Goal: Task Accomplishment & Management: Use online tool/utility

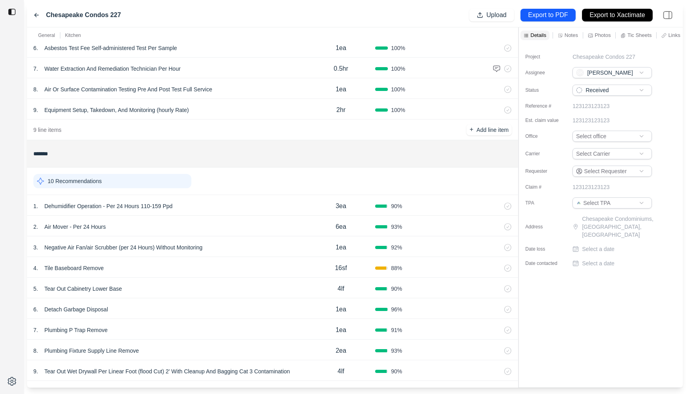
scroll to position [232, 0]
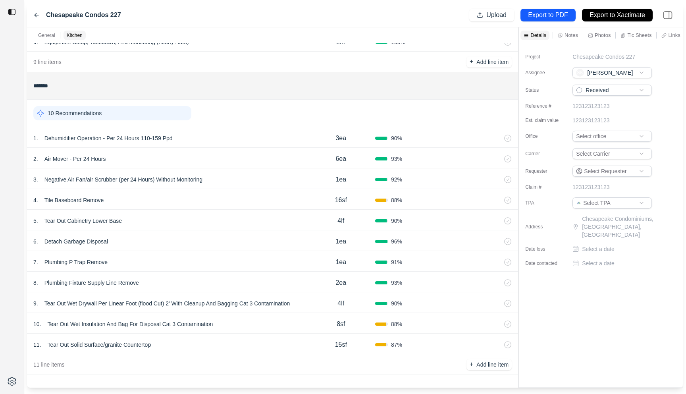
click at [245, 139] on div "1 . Dehumidifier Operation - Per 24 Hours 110-159 Ppd" at bounding box center [170, 138] width 274 height 11
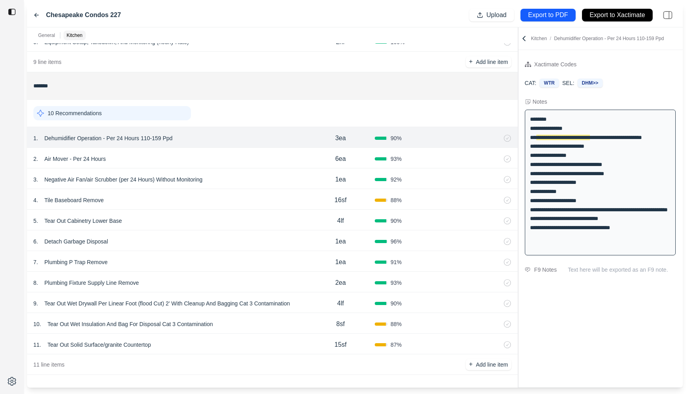
click at [518, 94] on div at bounding box center [518, 207] width 0 height 360
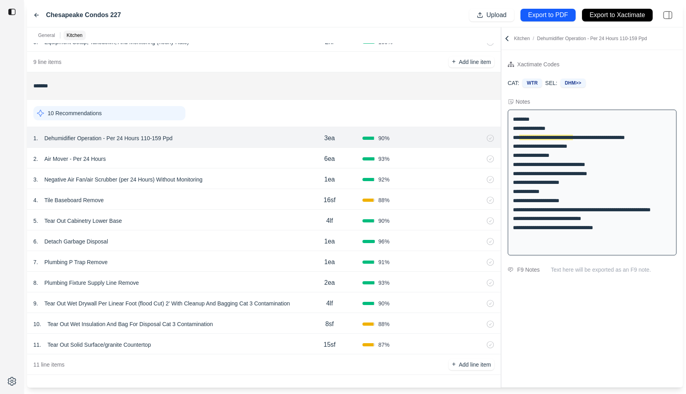
click at [206, 155] on div "2 . Air Mover - Per 24 Hours" at bounding box center [164, 158] width 263 height 11
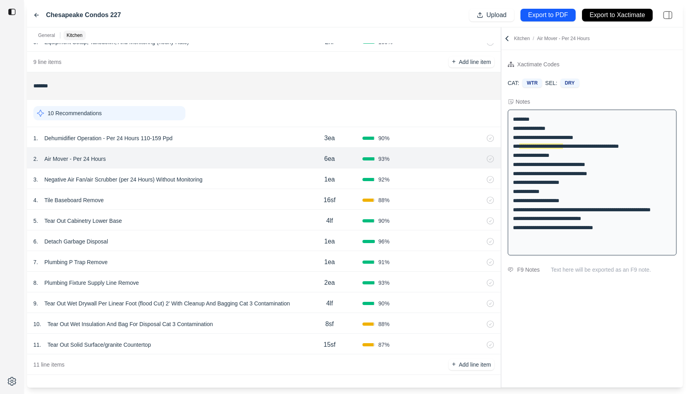
click at [237, 177] on div "3 . Negative Air Fan/air Scrubber (per 24 Hours) Without Monitoring" at bounding box center [164, 179] width 263 height 11
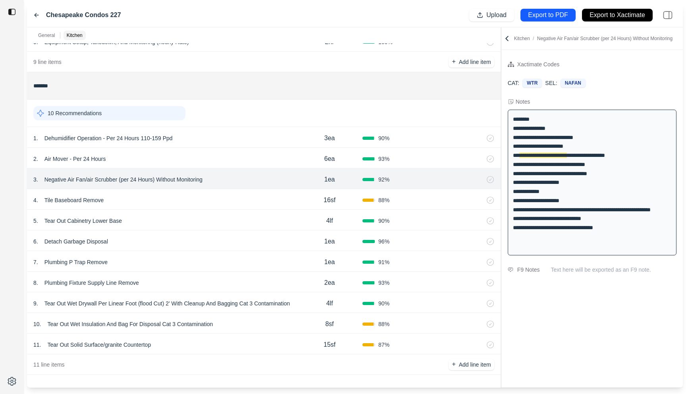
click at [208, 205] on div "4 . Tile Baseboard Remove" at bounding box center [164, 200] width 263 height 11
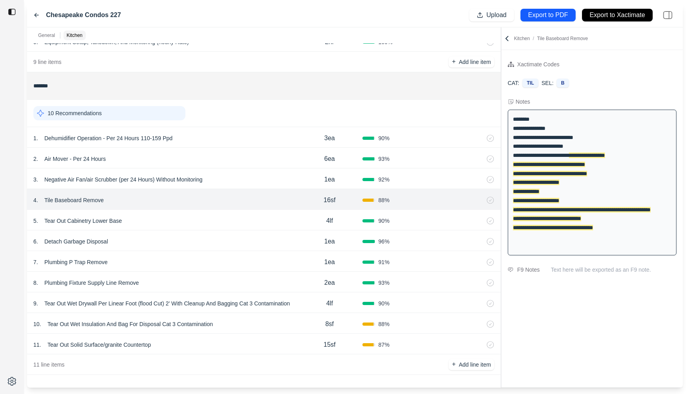
click at [75, 199] on p "Tile Baseboard Remove" at bounding box center [74, 200] width 66 height 11
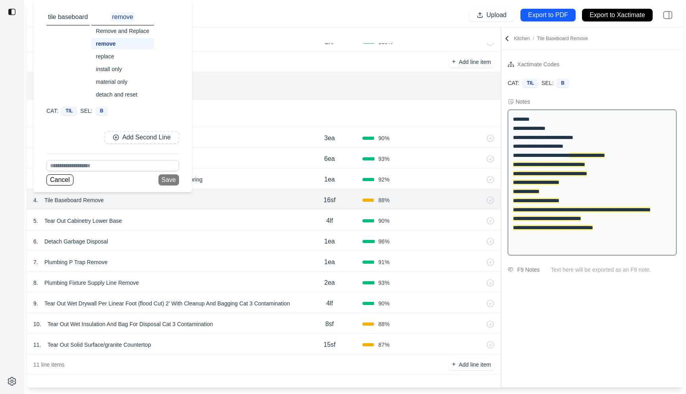
click at [17, 233] on div at bounding box center [12, 197] width 24 height 394
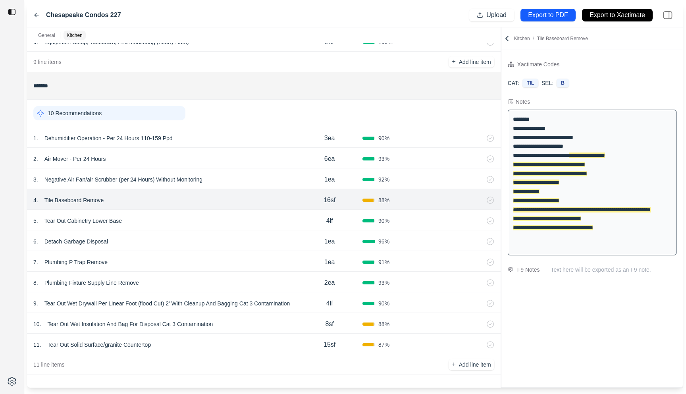
click at [80, 200] on p "Tile Baseboard Remove" at bounding box center [74, 200] width 66 height 11
click at [18, 233] on div at bounding box center [12, 197] width 24 height 394
click at [141, 222] on div "5 . Tear Out Cabinetry Lower Base" at bounding box center [164, 220] width 263 height 11
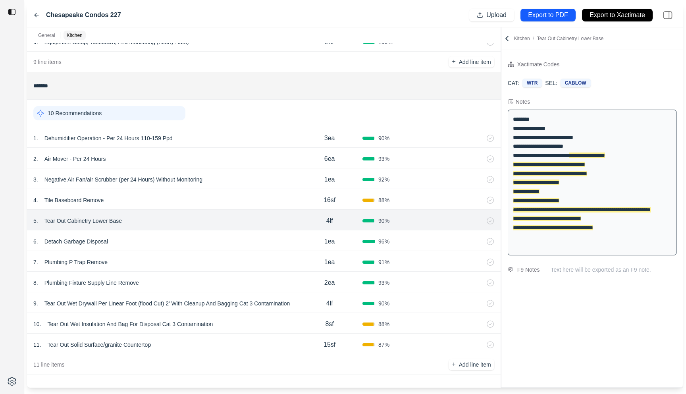
click at [98, 220] on p "Tear Out Cabinetry Lower Base" at bounding box center [83, 220] width 84 height 11
click at [26, 254] on div "Chesapeake Condos 227 Upload Export to PDF Export to Xactimate General Kitchen …" at bounding box center [343, 197] width 686 height 394
click at [202, 240] on div "6 . Detach Garbage Disposal" at bounding box center [164, 241] width 263 height 11
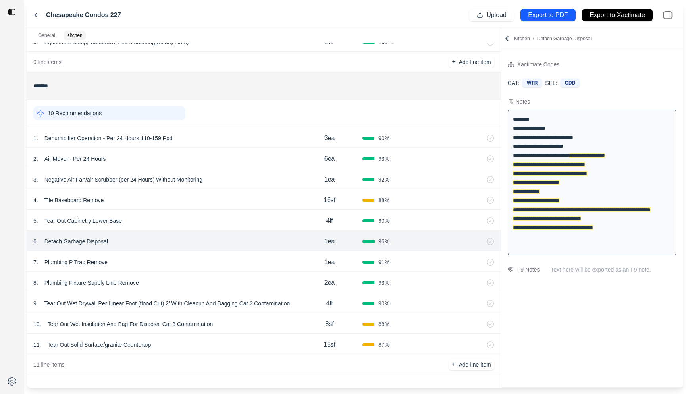
click at [236, 257] on div "7 . Plumbing P Trap Remove" at bounding box center [164, 261] width 263 height 11
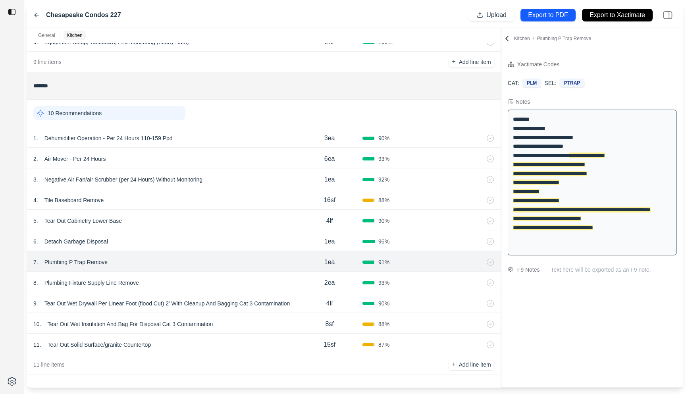
click at [60, 259] on p "Plumbing P Trap Remove" at bounding box center [75, 261] width 69 height 11
click at [23, 289] on div at bounding box center [12, 197] width 24 height 394
click at [83, 260] on p "Plumbing P Trap Remove" at bounding box center [75, 261] width 69 height 11
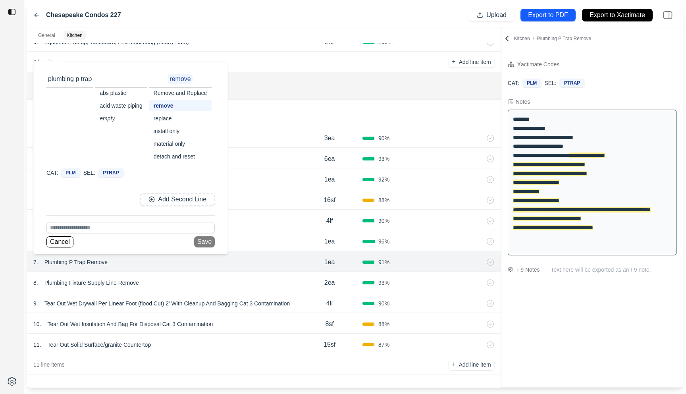
click at [16, 295] on div at bounding box center [12, 197] width 24 height 394
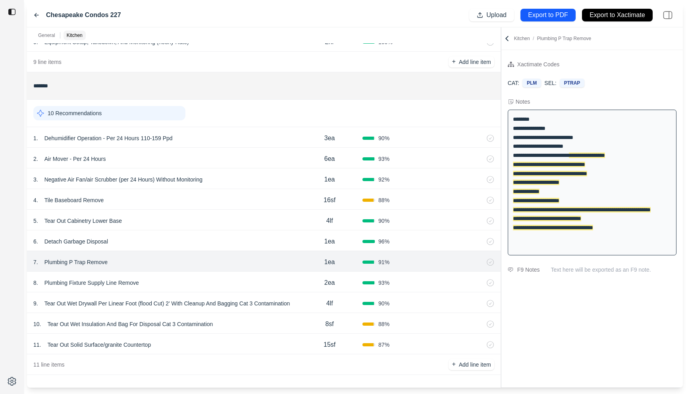
click at [210, 283] on div "8 . Plumbing Fixture Supply Line Remove" at bounding box center [164, 282] width 263 height 11
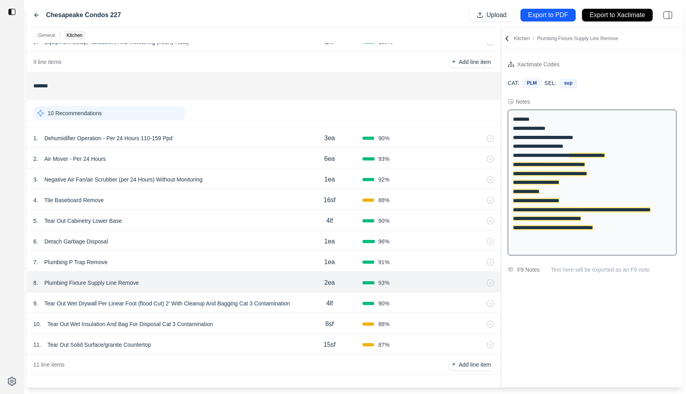
click at [113, 285] on p "Plumbing Fixture Supply Line Remove" at bounding box center [91, 282] width 101 height 11
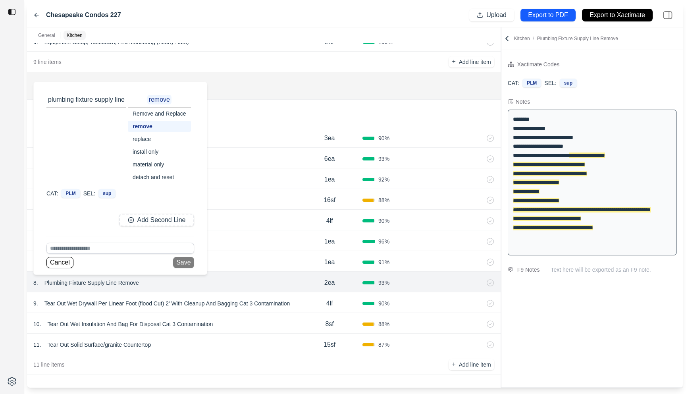
click at [19, 305] on div at bounding box center [12, 197] width 24 height 394
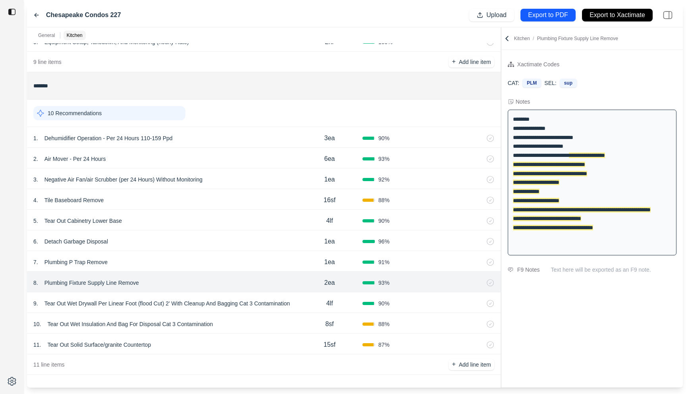
click at [313, 308] on div "4lf" at bounding box center [330, 303] width 66 height 16
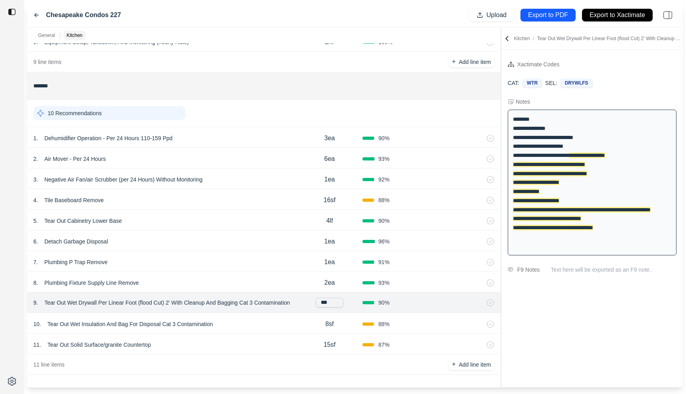
click at [543, 328] on div "**********" at bounding box center [591, 218] width 181 height 337
click at [257, 324] on div "10 . Tear Out Wet Insulation And Bag For Disposal Cat 3 Contamination" at bounding box center [164, 323] width 263 height 11
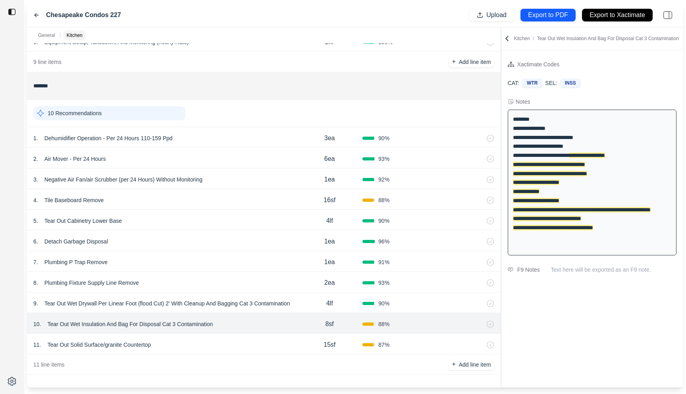
click at [234, 345] on div "11 . Tear Out Solid Surface/granite Countertop" at bounding box center [164, 344] width 263 height 11
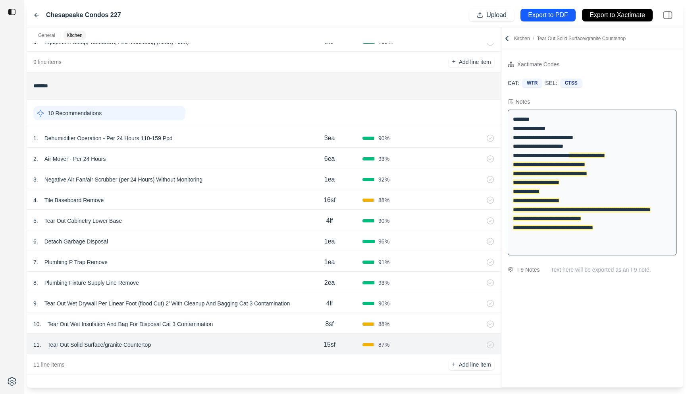
click at [127, 343] on p "Tear Out Solid Surface/granite Countertop" at bounding box center [99, 344] width 110 height 11
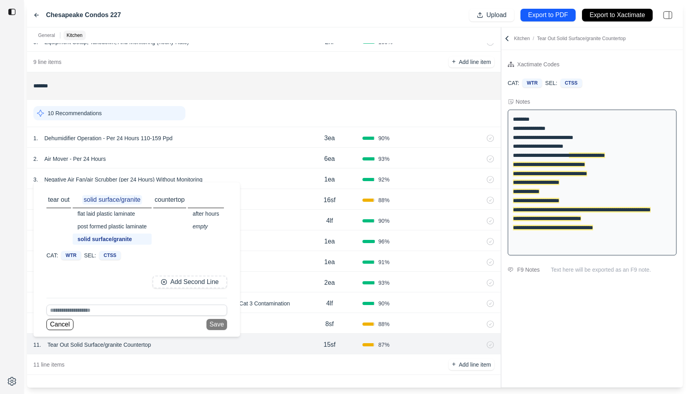
click at [17, 357] on div at bounding box center [12, 197] width 24 height 394
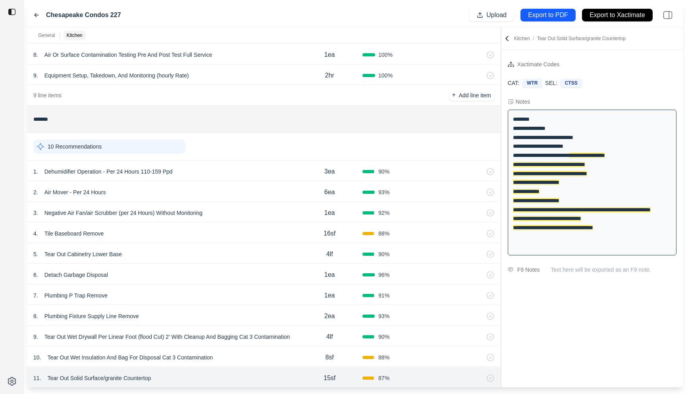
scroll to position [222, 0]
